Goal: Check status: Check status

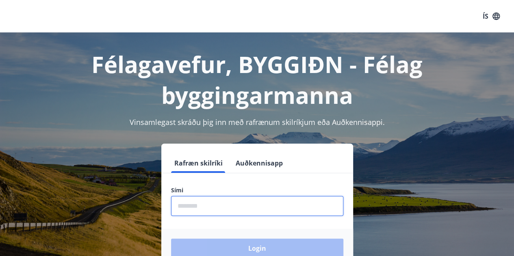
click at [234, 203] on input "phone" at bounding box center [257, 206] width 172 height 20
type input "********"
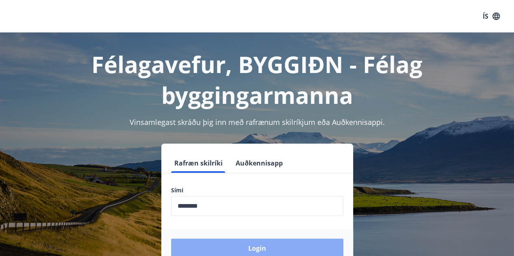
click at [257, 248] on button "Login" at bounding box center [257, 248] width 172 height 19
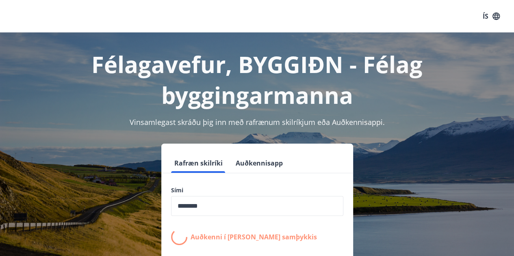
scroll to position [54, 0]
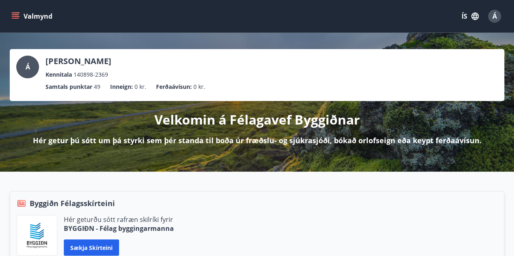
click at [22, 19] on button "Valmynd" at bounding box center [33, 16] width 46 height 15
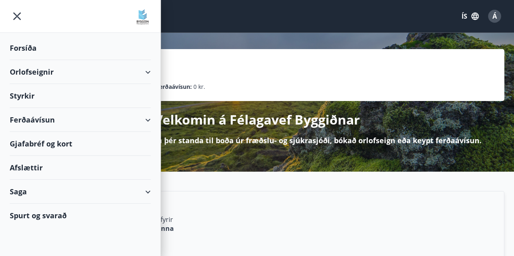
click at [109, 196] on div "Saga" at bounding box center [80, 192] width 141 height 24
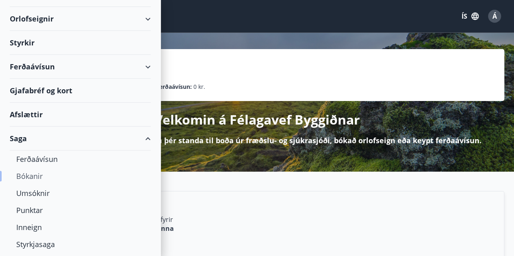
scroll to position [54, 0]
click at [37, 192] on div "Umsóknir" at bounding box center [80, 192] width 128 height 17
